Goal: Information Seeking & Learning: Learn about a topic

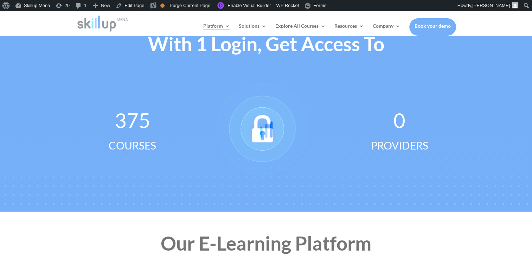
scroll to position [492, 0]
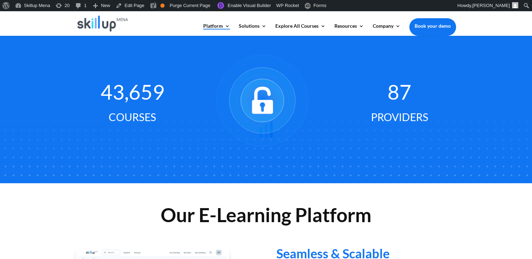
click at [341, 57] on div at bounding box center [266, 129] width 532 height 259
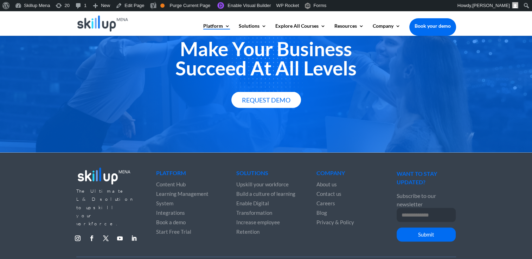
scroll to position [1300, 0]
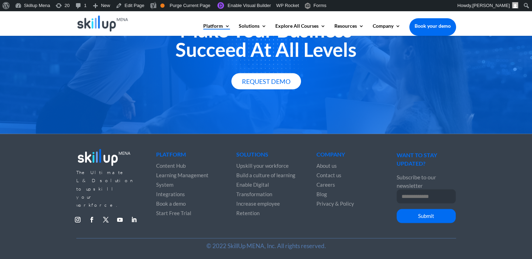
drag, startPoint x: 134, startPoint y: 188, endPoint x: 132, endPoint y: 183, distance: 4.9
drag, startPoint x: 132, startPoint y: 183, endPoint x: 134, endPoint y: 187, distance: 4.2
click at [132, 209] on div "The Ultimate L&D solution to upskill your workforce. Follow Follow Follow Follo…" at bounding box center [266, 187] width 380 height 101
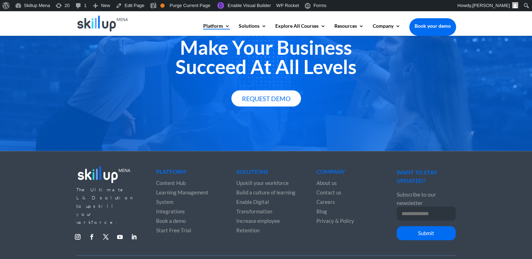
scroll to position [1265, 0]
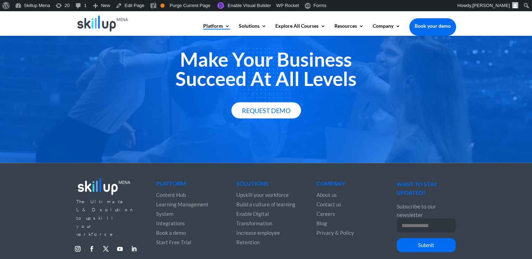
click at [213, 64] on h2 "Make Your Business Succeed At All Levels" at bounding box center [266, 71] width 380 height 42
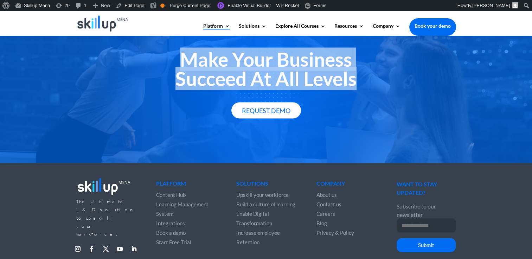
drag, startPoint x: 213, startPoint y: 64, endPoint x: 215, endPoint y: 83, distance: 19.2
click at [215, 83] on h2 "Make Your Business Succeed At All Levels" at bounding box center [266, 71] width 380 height 42
drag, startPoint x: 215, startPoint y: 83, endPoint x: 346, endPoint y: 85, distance: 130.7
click at [346, 85] on h2 "Make Your Business Succeed At All Levels" at bounding box center [266, 71] width 380 height 42
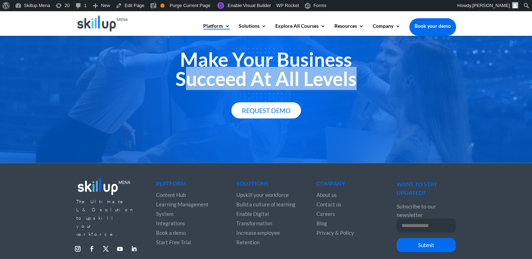
click at [346, 85] on h2 "Make Your Business Succeed At All Levels" at bounding box center [266, 71] width 380 height 42
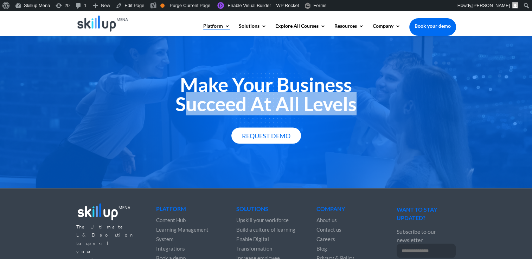
scroll to position [1230, 0]
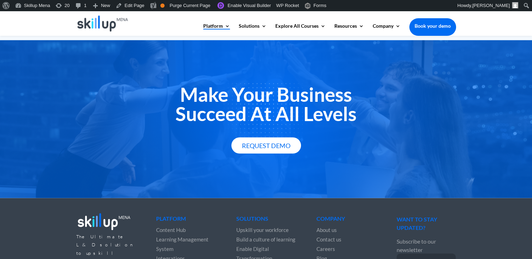
click at [227, 102] on h2 "Make Your Business Succeed At All Levels" at bounding box center [266, 106] width 380 height 42
click at [240, 91] on h2 "Make Your Business Succeed At All Levels" at bounding box center [266, 106] width 380 height 42
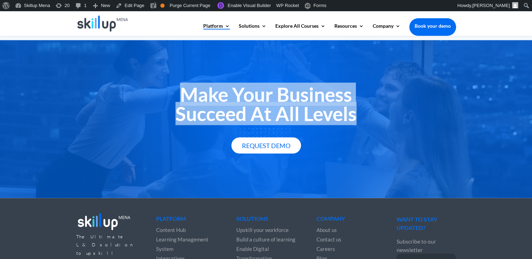
drag, startPoint x: 240, startPoint y: 91, endPoint x: 247, endPoint y: 120, distance: 29.3
click at [247, 120] on h2 "Make Your Business Succeed At All Levels" at bounding box center [266, 106] width 380 height 42
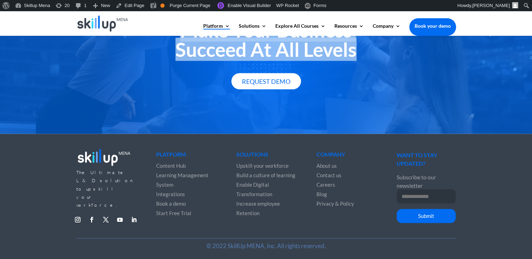
scroll to position [1300, 0]
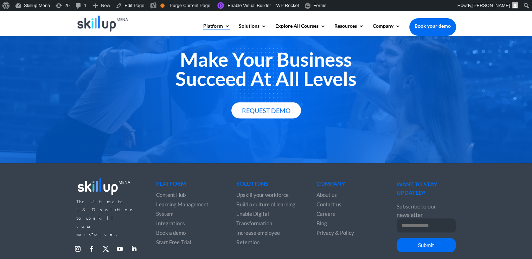
click at [327, 118] on div "Request Demo" at bounding box center [266, 110] width 380 height 17
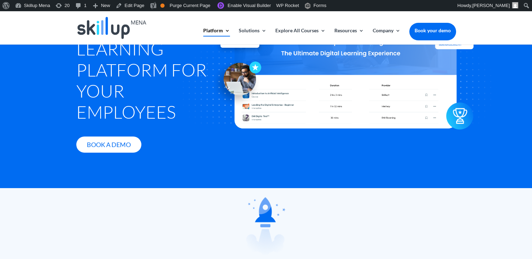
scroll to position [0, 0]
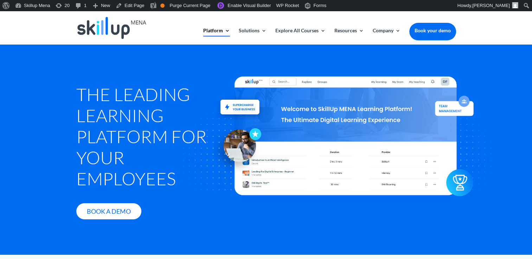
click at [65, 93] on div "The Leading Learning Platform for Your Employees Book A Demo" at bounding box center [266, 149] width 532 height 211
